Goal: Transaction & Acquisition: Purchase product/service

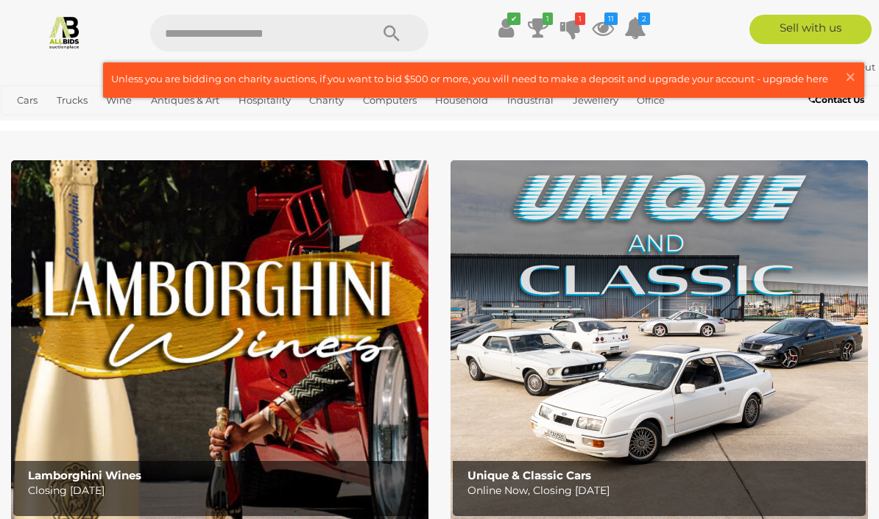
click at [849, 79] on span "×" at bounding box center [849, 77] width 13 height 29
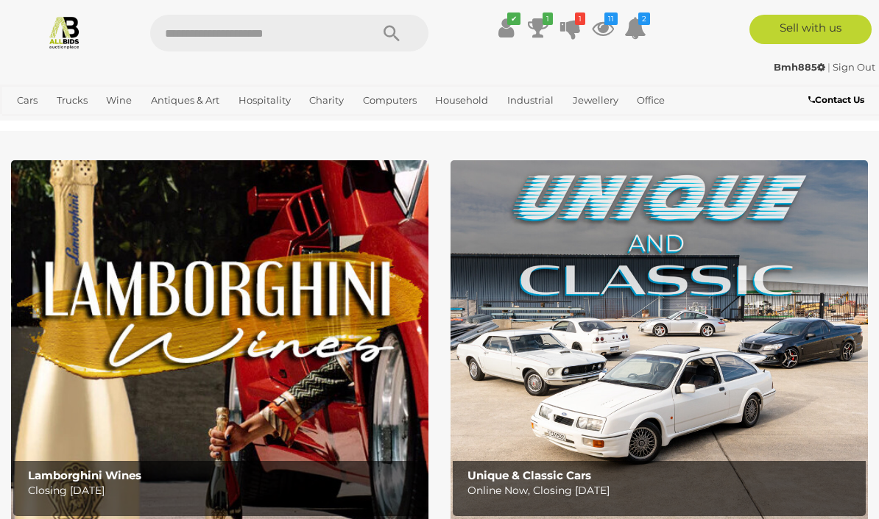
click at [0, 0] on link "View All Antiques & Art Auctions" at bounding box center [0, 0] width 0 height 0
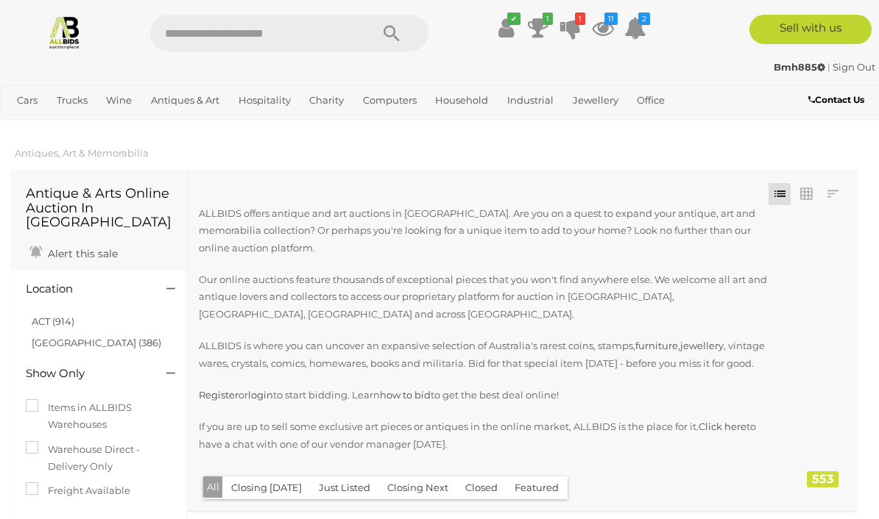
scroll to position [16, 0]
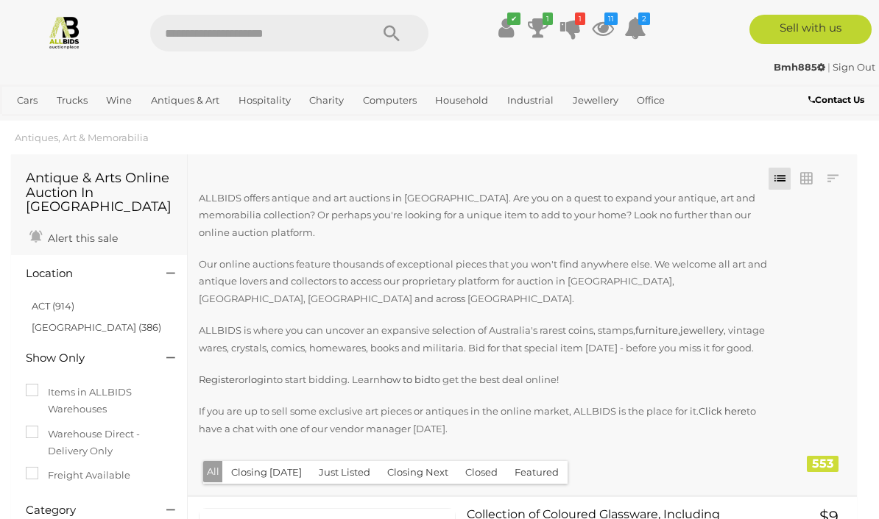
click at [347, 473] on button "Just Listed" at bounding box center [344, 472] width 69 height 23
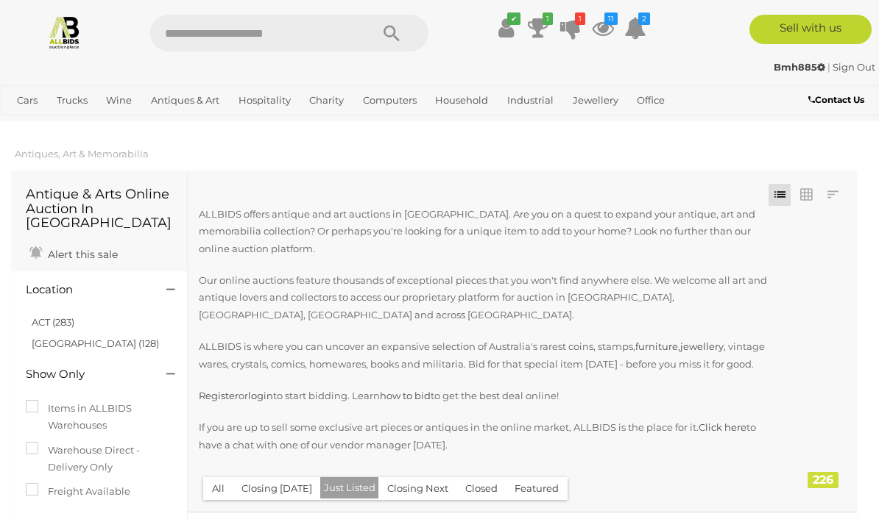
click at [58, 316] on link "ACT (283)" at bounding box center [53, 322] width 43 height 12
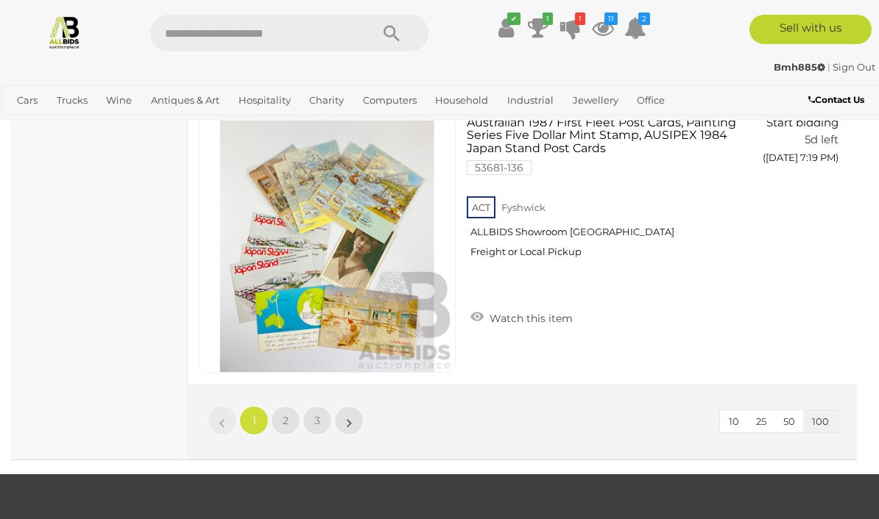
scroll to position [28225, 0]
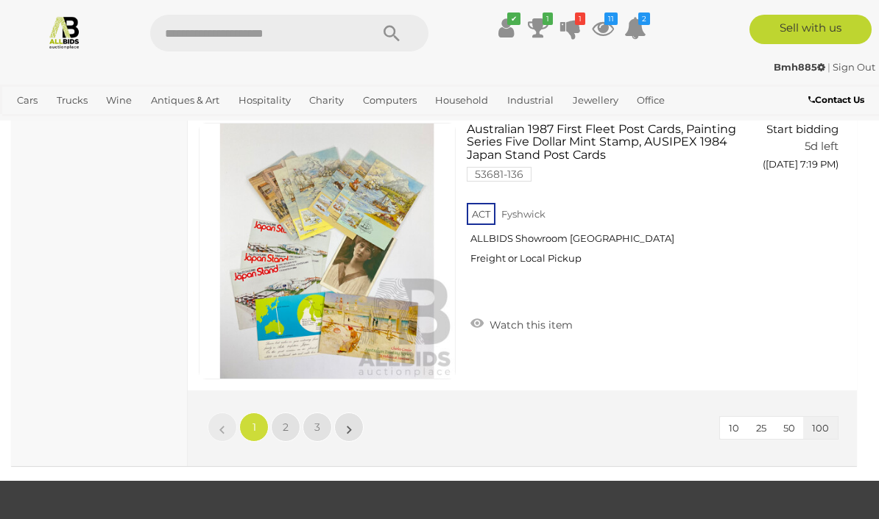
click at [285, 421] on span "2" at bounding box center [286, 427] width 6 height 13
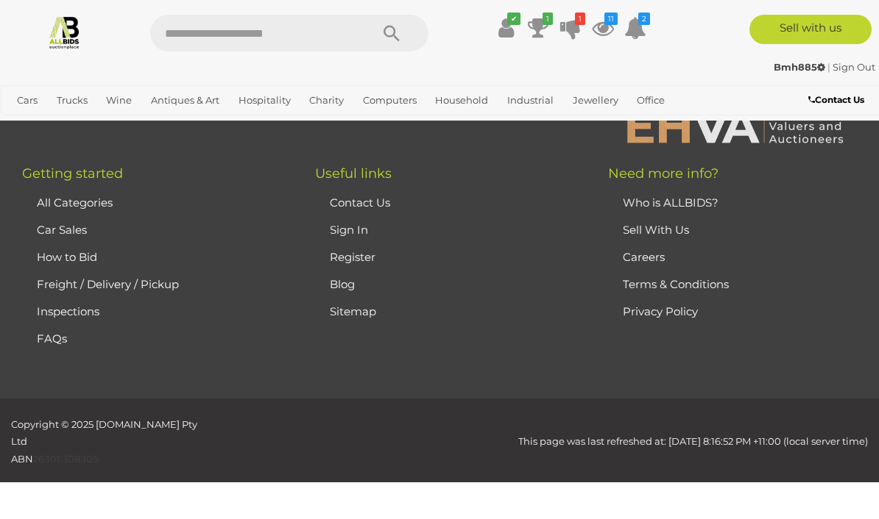
scroll to position [361, 0]
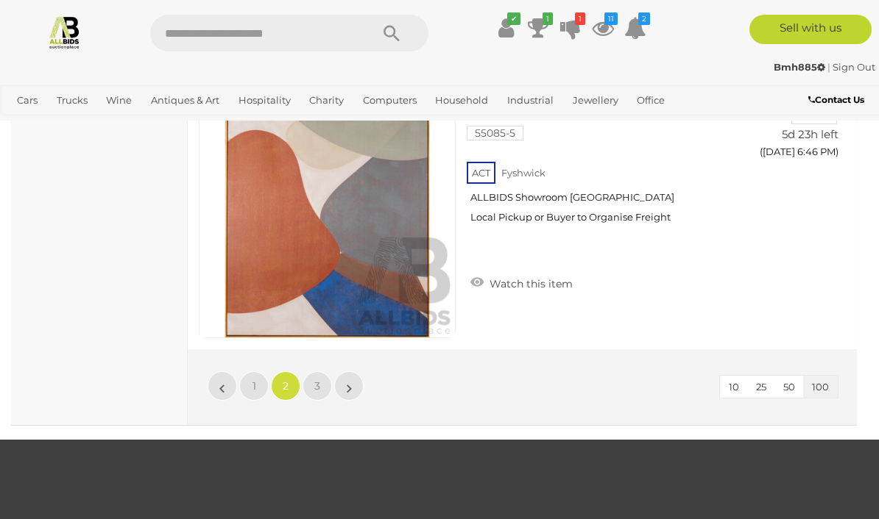
scroll to position [28283, 0]
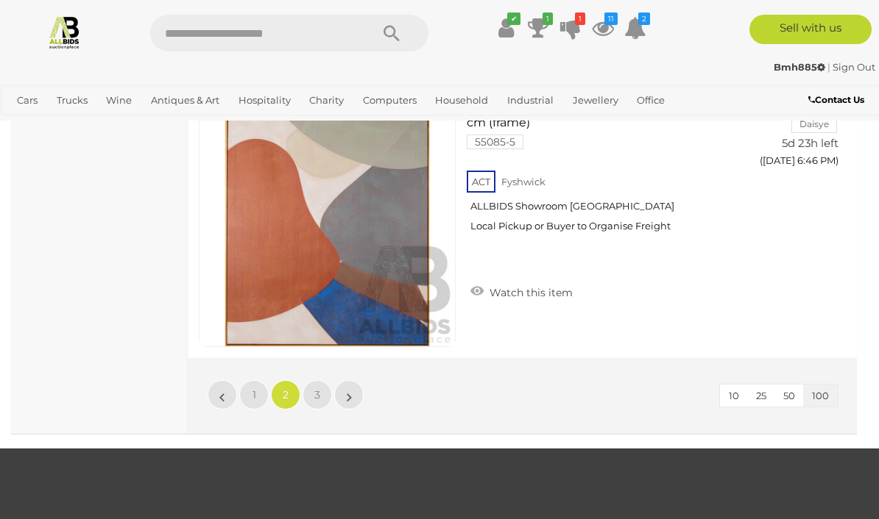
click at [316, 388] on span "3" at bounding box center [317, 394] width 6 height 13
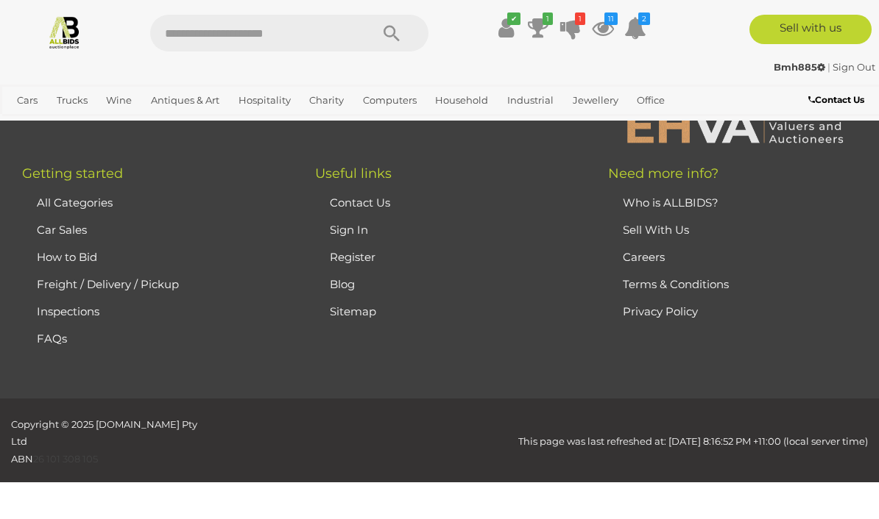
scroll to position [361, 0]
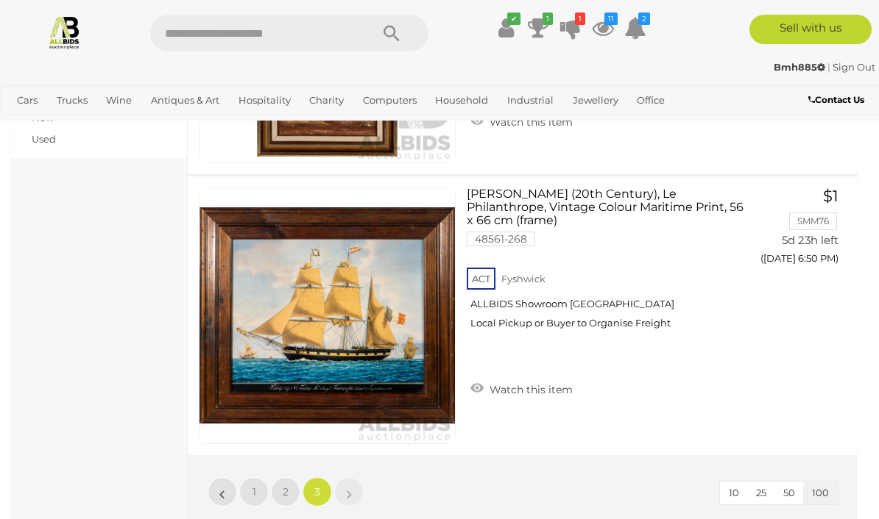
scroll to position [1180, 0]
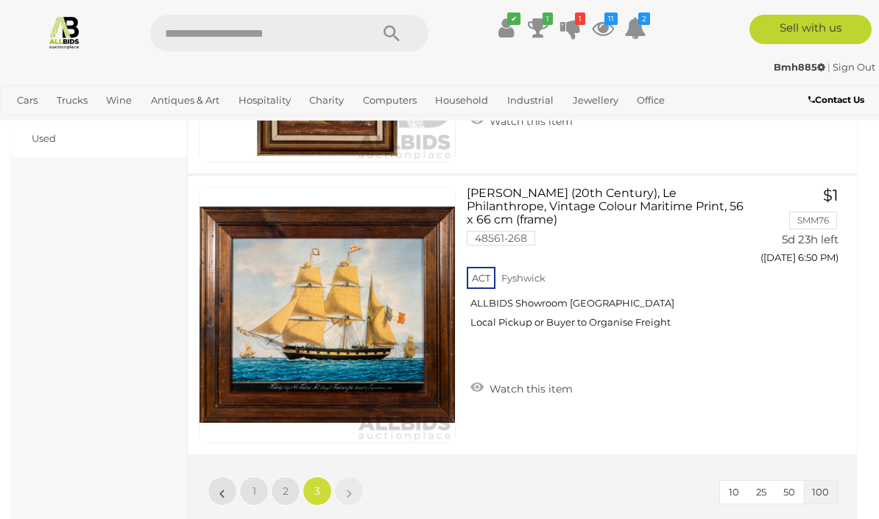
click at [574, 25] on icon at bounding box center [570, 28] width 21 height 26
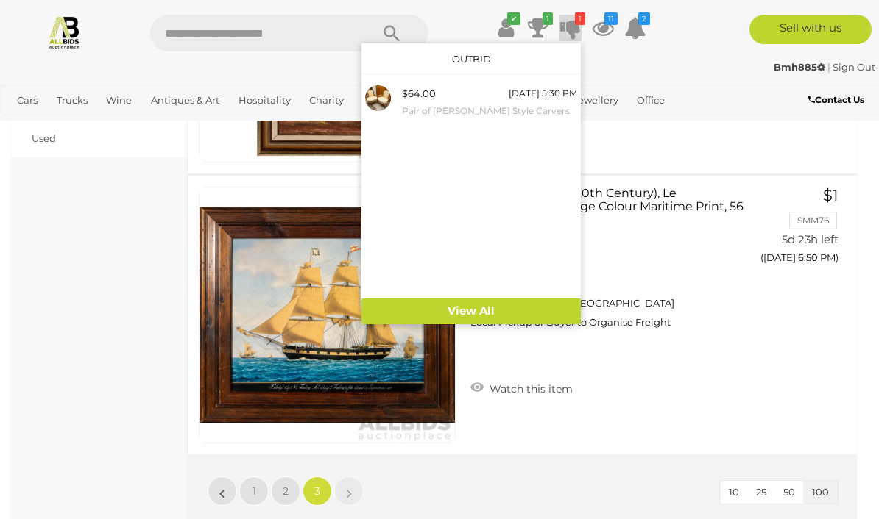
click at [606, 17] on icon "11" at bounding box center [610, 19] width 13 height 13
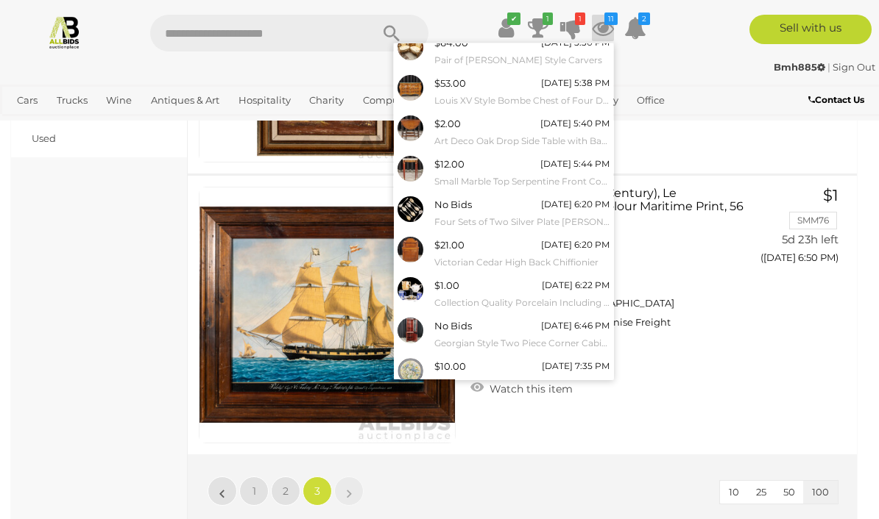
scroll to position [90, 0]
click at [516, 397] on link "View All" at bounding box center [503, 409] width 219 height 26
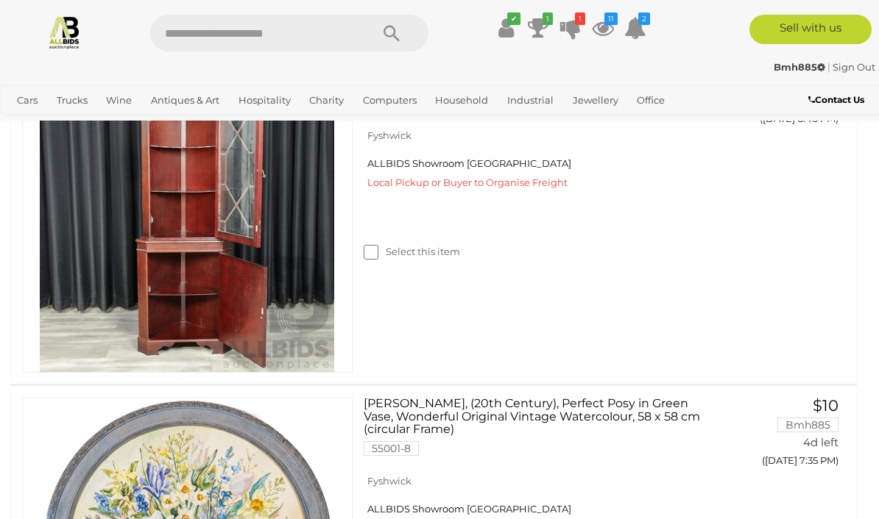
scroll to position [2915, 0]
